Goal: Transaction & Acquisition: Purchase product/service

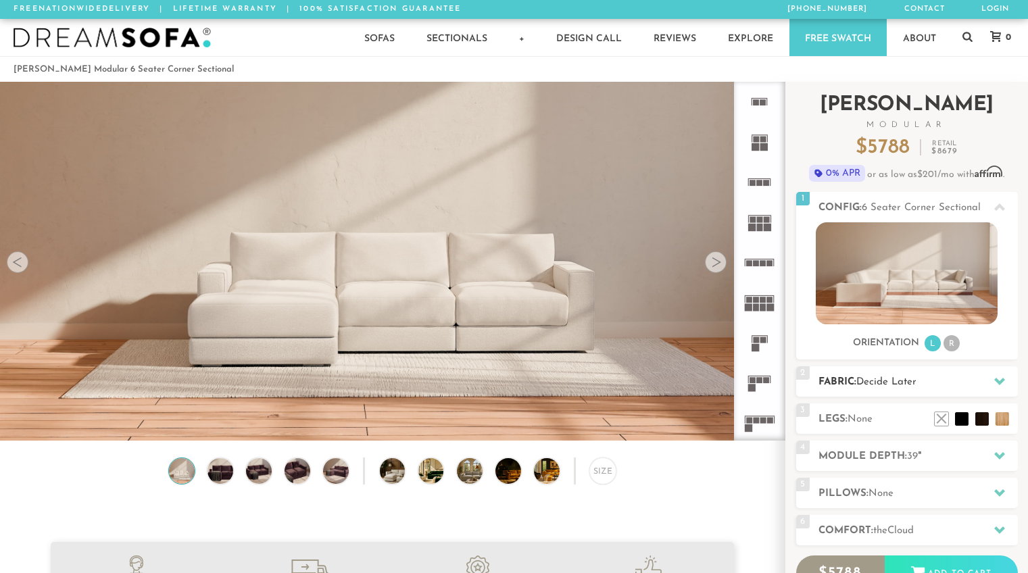
click at [955, 379] on h2 "Fabric: Decide Later" at bounding box center [918, 383] width 199 height 16
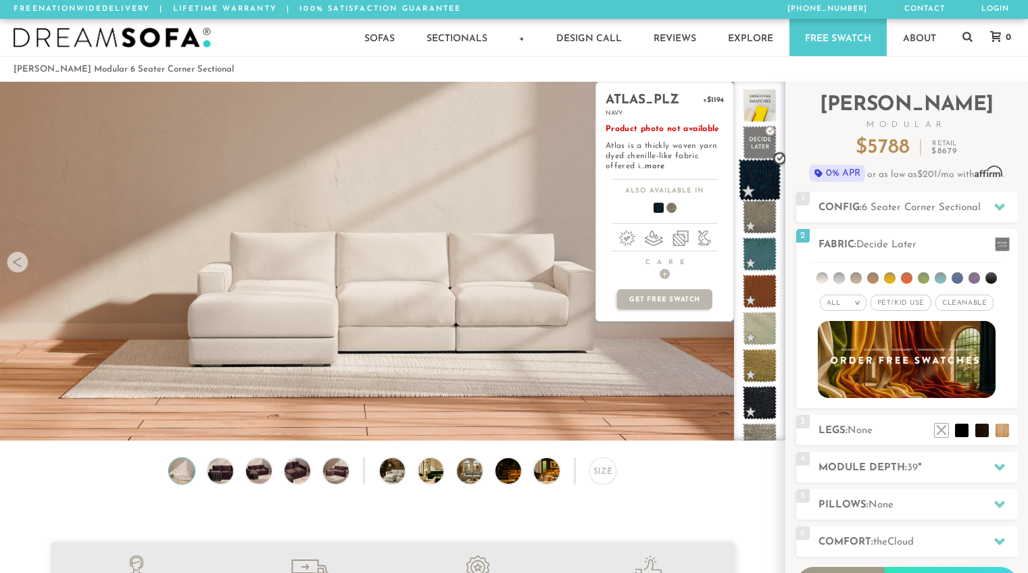
click at [759, 173] on span at bounding box center [760, 180] width 43 height 43
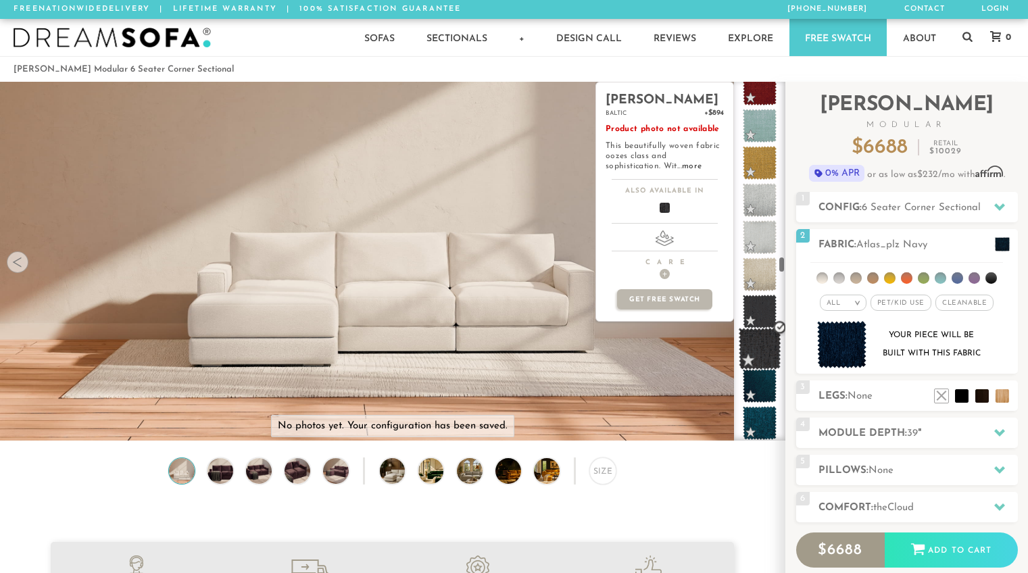
scroll to position [3921, 0]
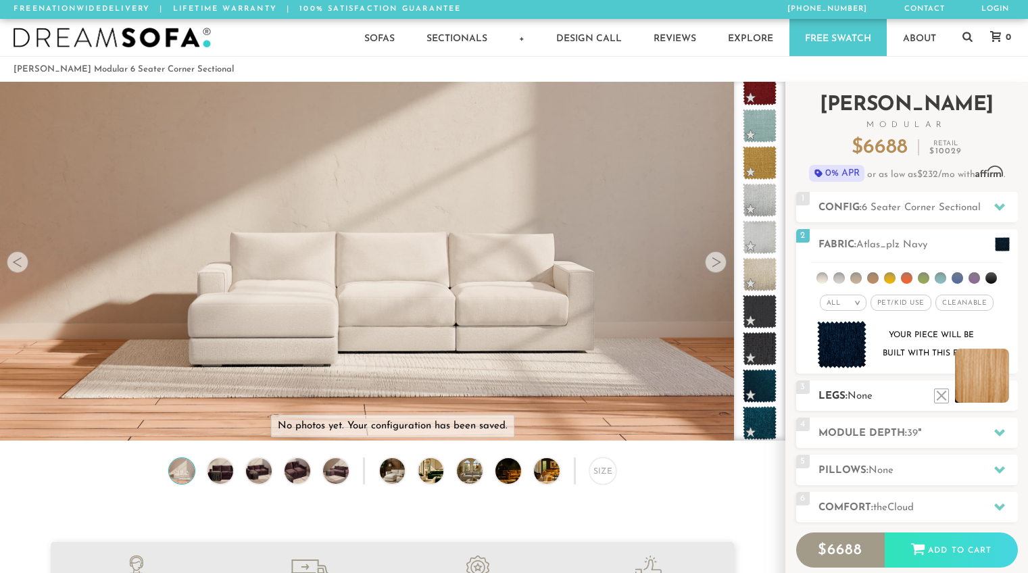
click at [1003, 393] on li at bounding box center [982, 376] width 54 height 54
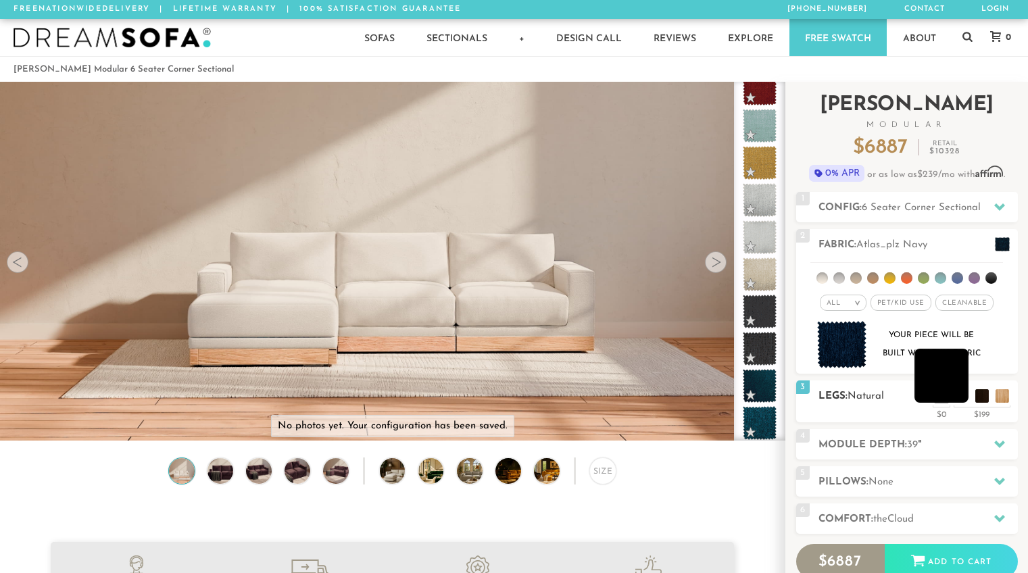
click at [966, 400] on li at bounding box center [942, 376] width 54 height 54
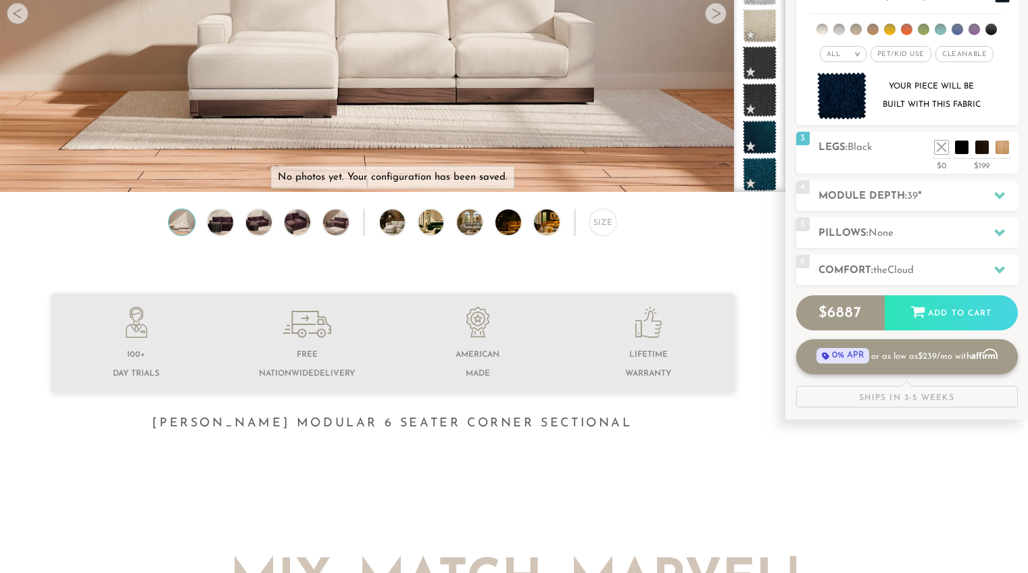
scroll to position [253, 0]
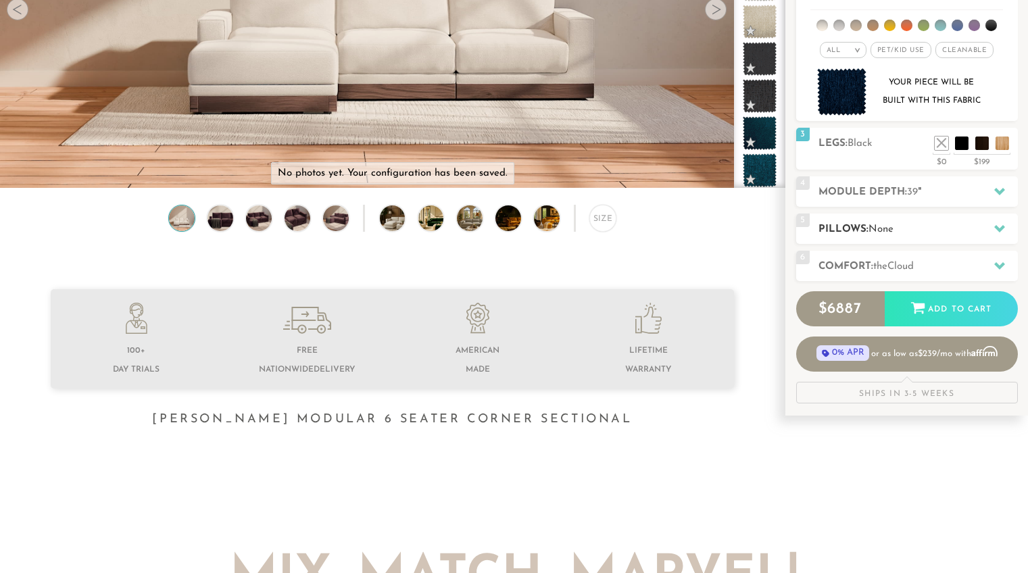
click at [994, 228] on icon at bounding box center [999, 228] width 11 height 11
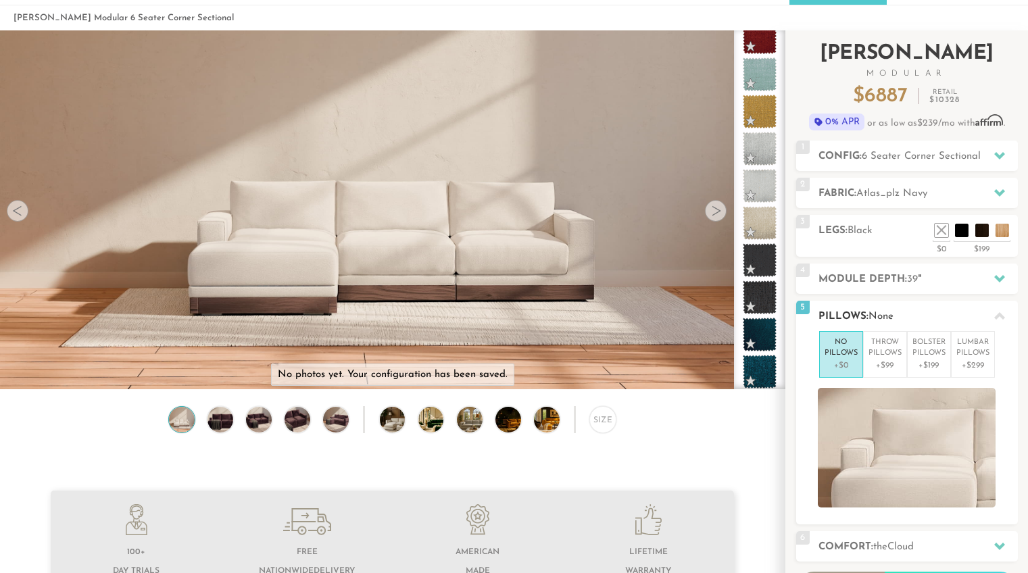
scroll to position [0, 0]
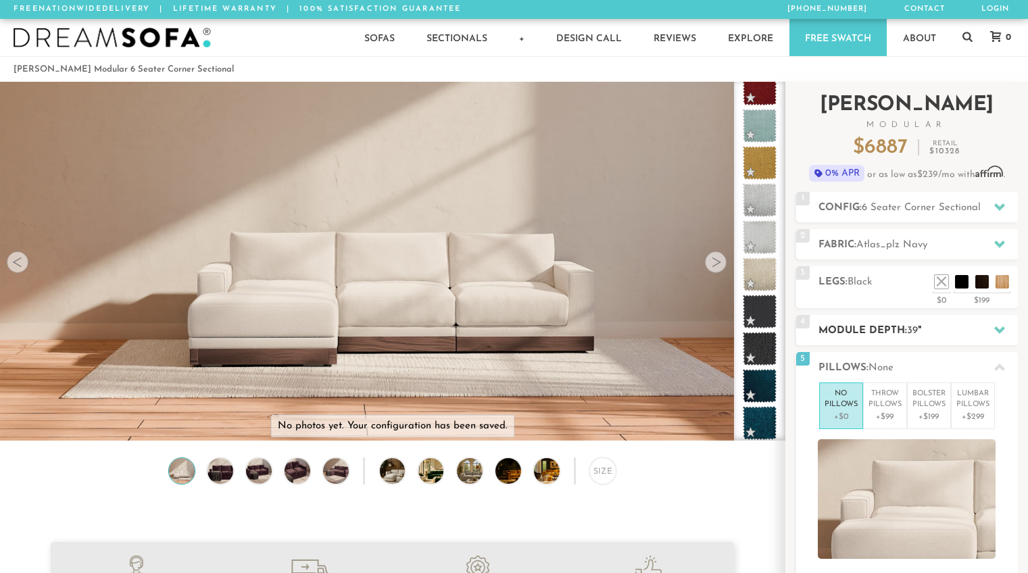
click at [1007, 322] on div at bounding box center [1000, 330] width 28 height 28
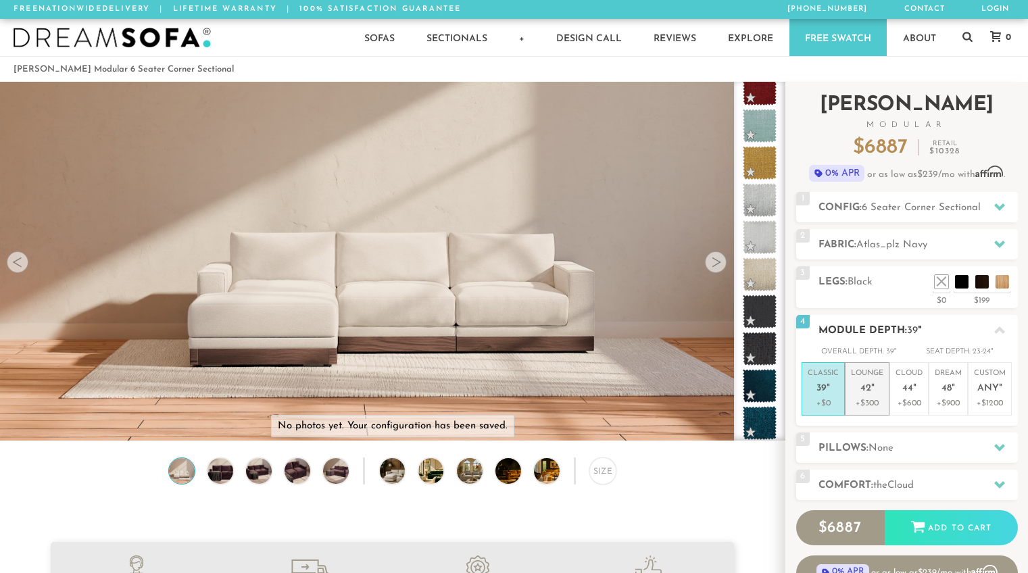
click at [859, 391] on p "Lounge 42 "" at bounding box center [867, 382] width 32 height 29
click at [997, 197] on div at bounding box center [1000, 207] width 28 height 28
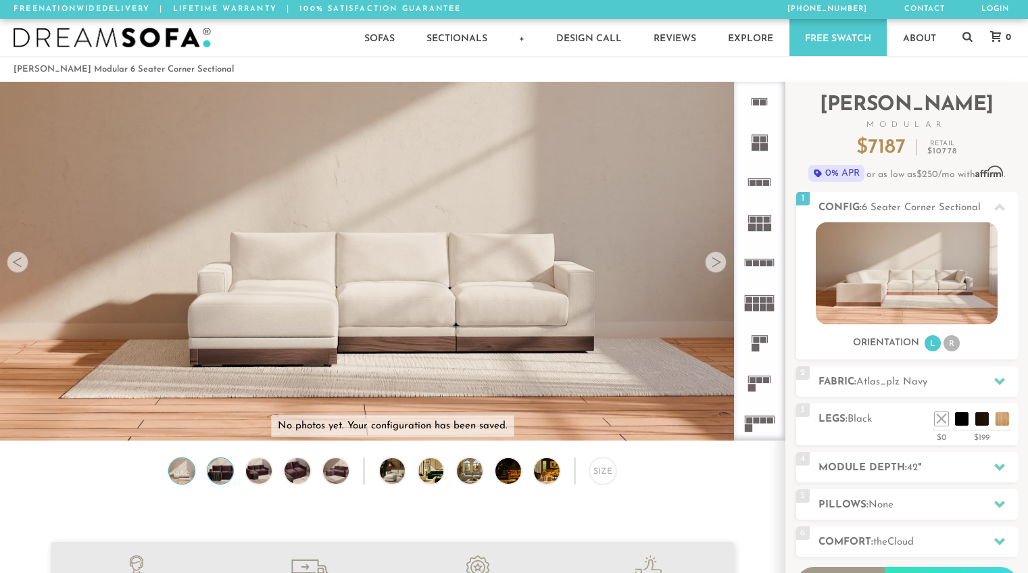
click at [211, 465] on img at bounding box center [220, 471] width 30 height 26
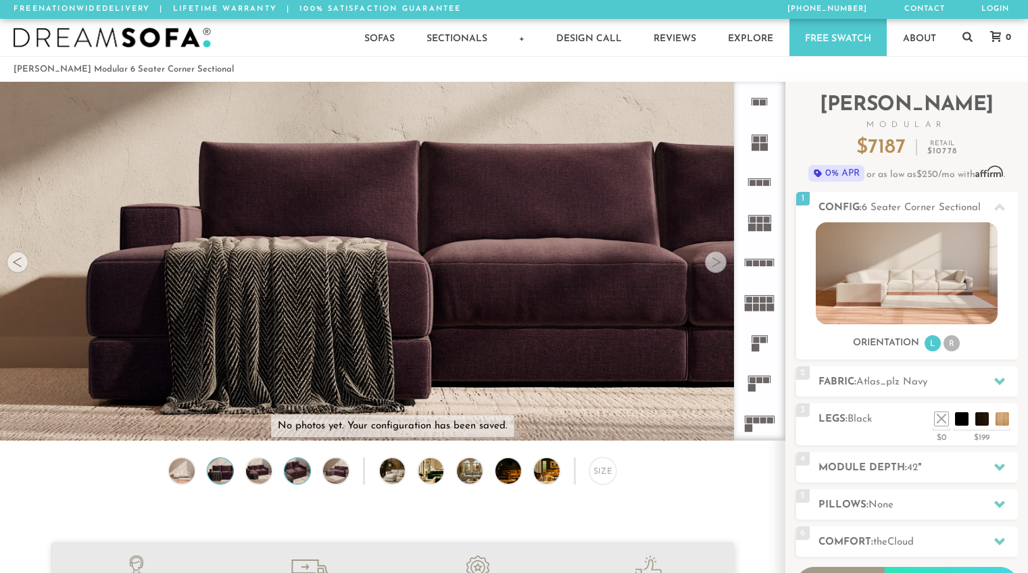
click at [300, 473] on img at bounding box center [297, 471] width 30 height 26
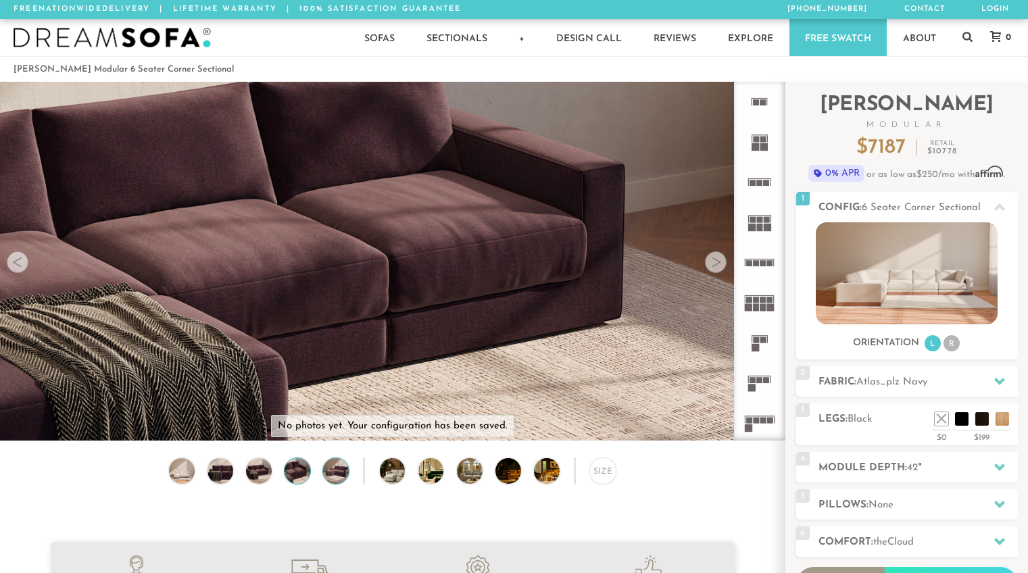
click at [331, 474] on img at bounding box center [336, 471] width 30 height 26
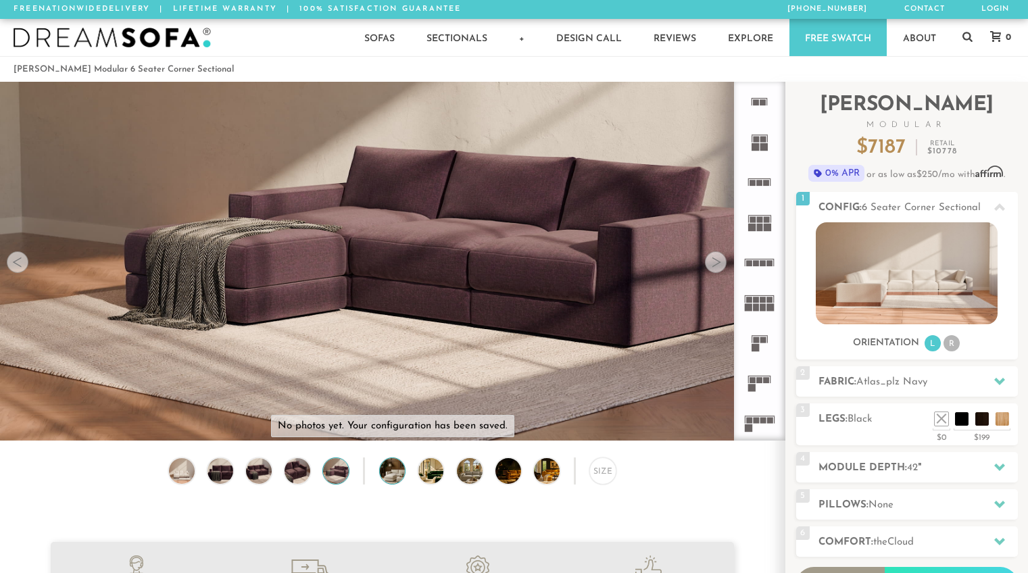
click at [395, 475] on img at bounding box center [402, 471] width 45 height 26
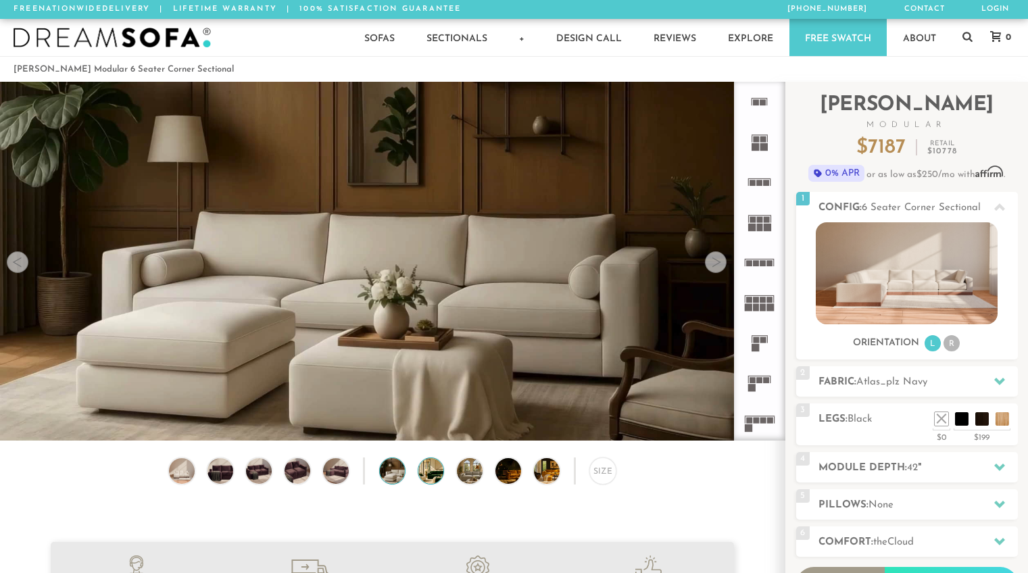
click at [426, 478] on img at bounding box center [440, 471] width 45 height 26
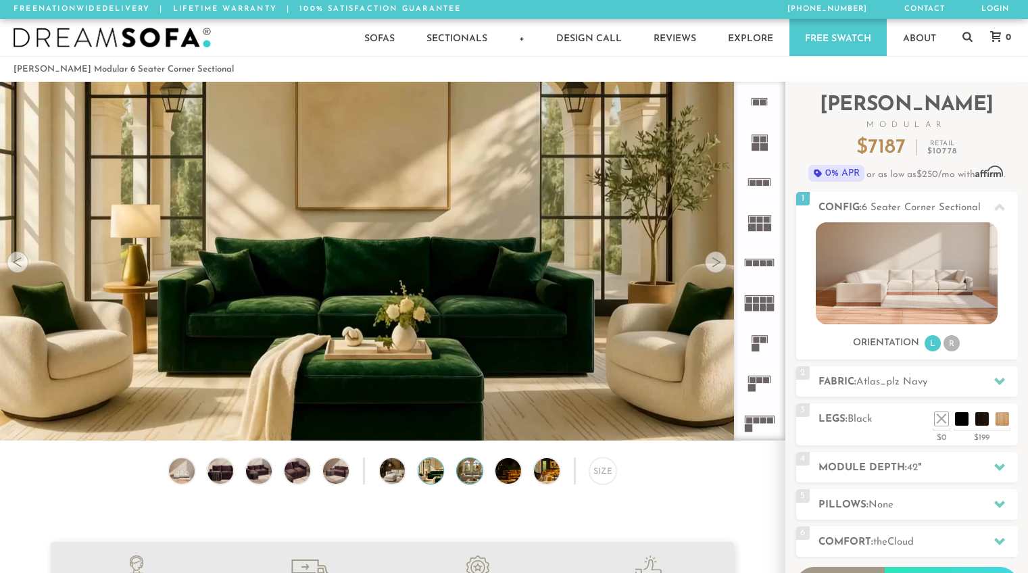
click at [465, 477] on img at bounding box center [479, 471] width 45 height 26
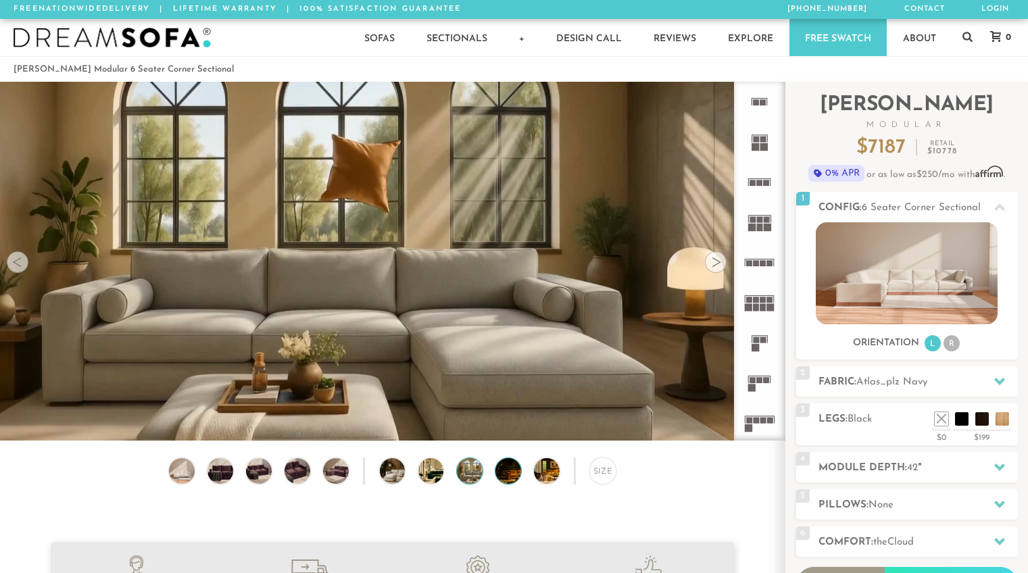
click at [517, 475] on img at bounding box center [518, 471] width 45 height 26
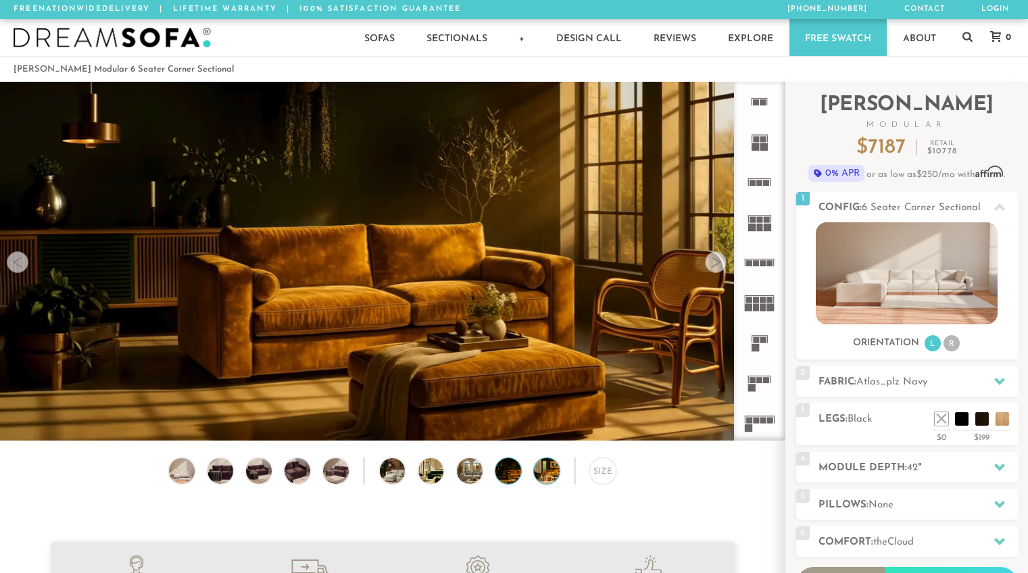
click at [538, 470] on img at bounding box center [556, 471] width 45 height 26
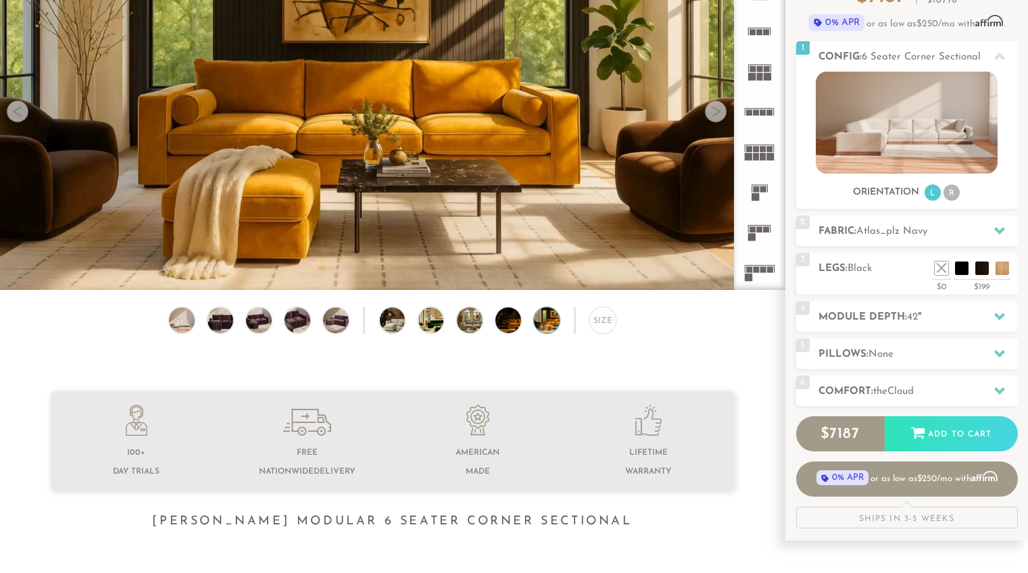
scroll to position [154, 0]
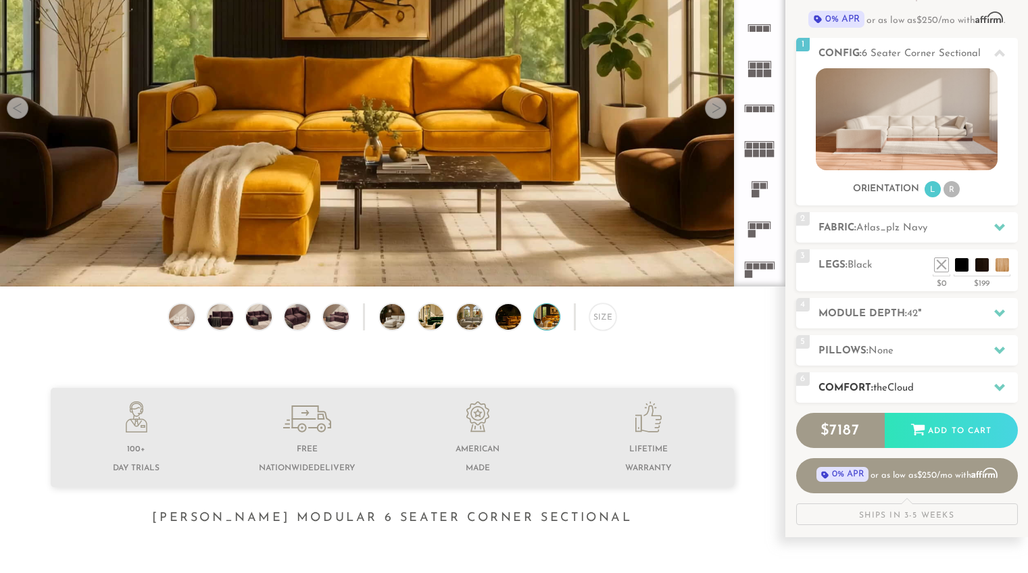
click at [932, 386] on h2 "Comfort: the Cloud" at bounding box center [918, 389] width 199 height 16
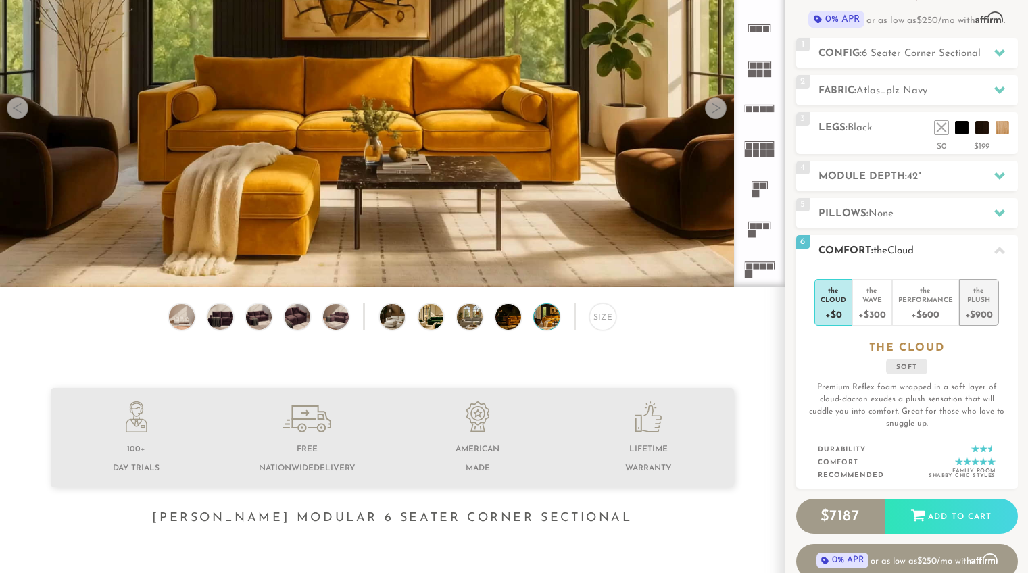
click at [974, 314] on div "+$900" at bounding box center [979, 314] width 28 height 20
